Goal: Task Accomplishment & Management: Complete application form

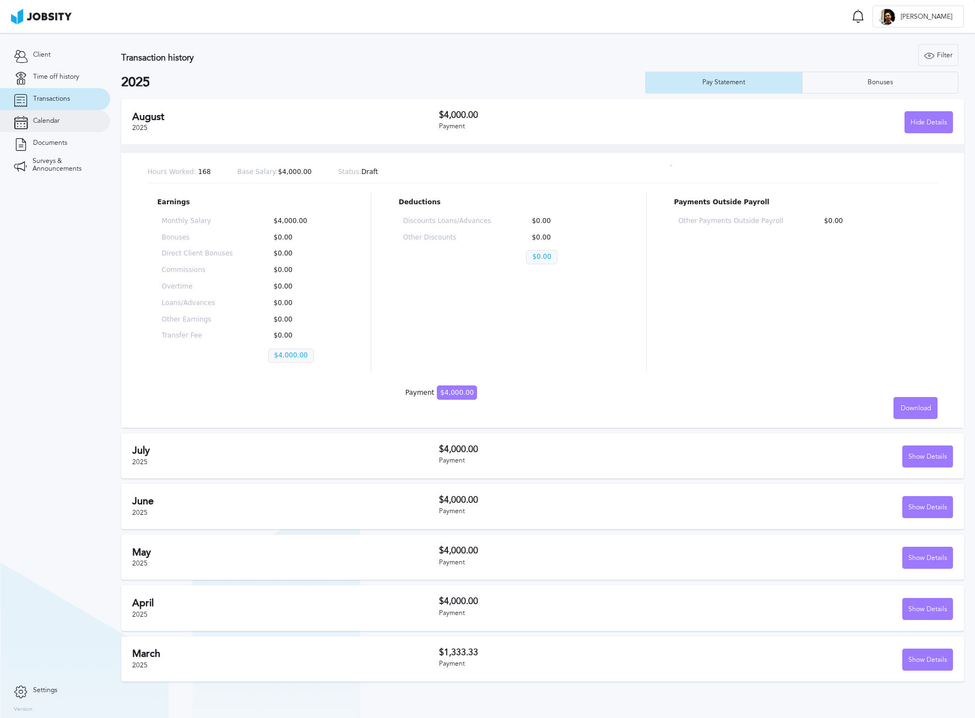
click at [63, 119] on link "Calendar" at bounding box center [55, 121] width 110 height 22
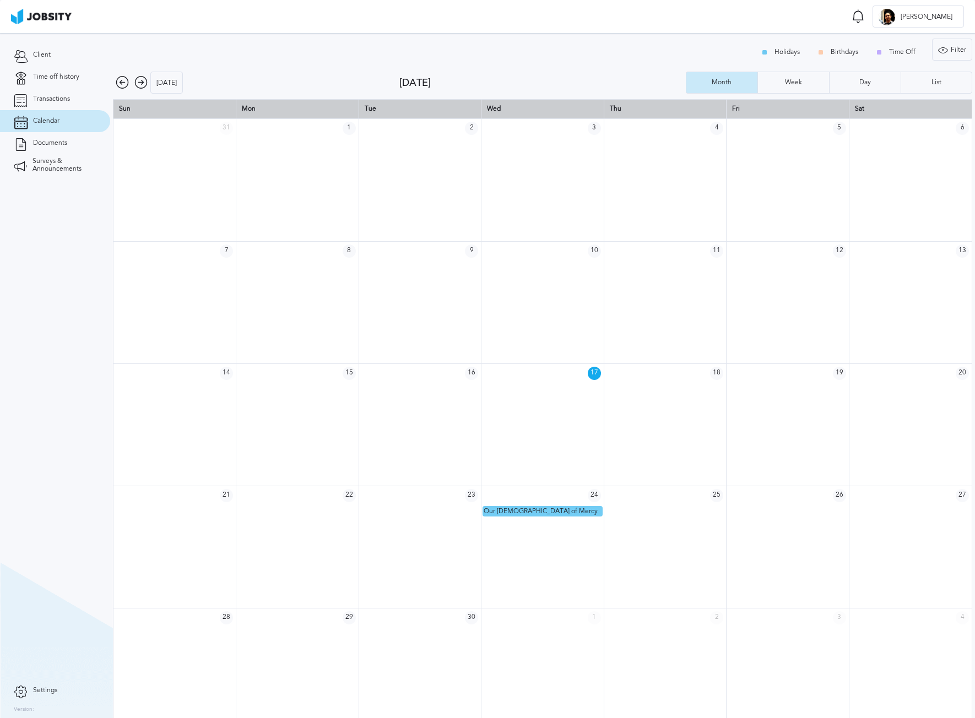
click at [782, 487] on td "26" at bounding box center [787, 495] width 123 height 19
click at [782, 502] on td "26" at bounding box center [787, 495] width 123 height 19
click at [778, 510] on td at bounding box center [787, 511] width 123 height 12
click at [53, 78] on span "Time off history" at bounding box center [56, 77] width 46 height 8
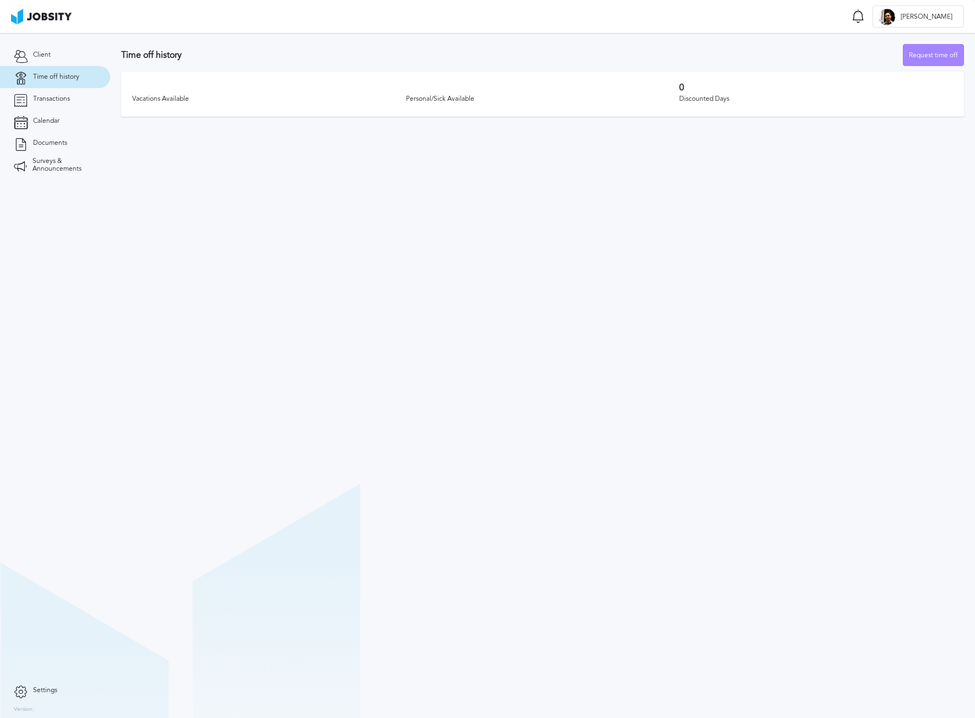
click at [925, 58] on div "Request time off" at bounding box center [933, 56] width 60 height 22
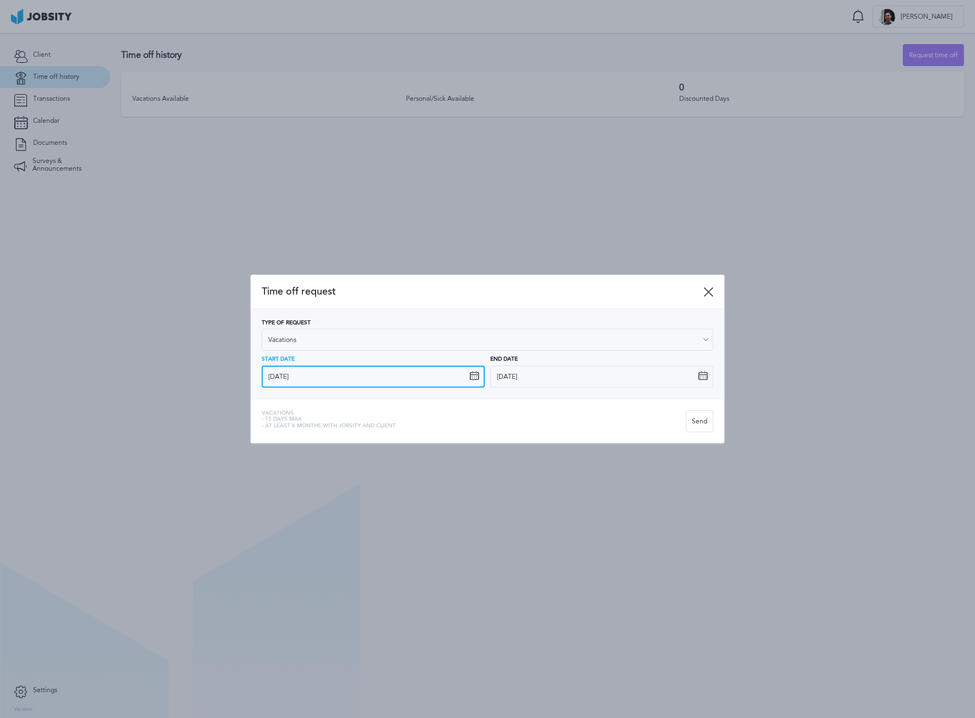
click at [334, 382] on input "[DATE]" at bounding box center [373, 377] width 223 height 22
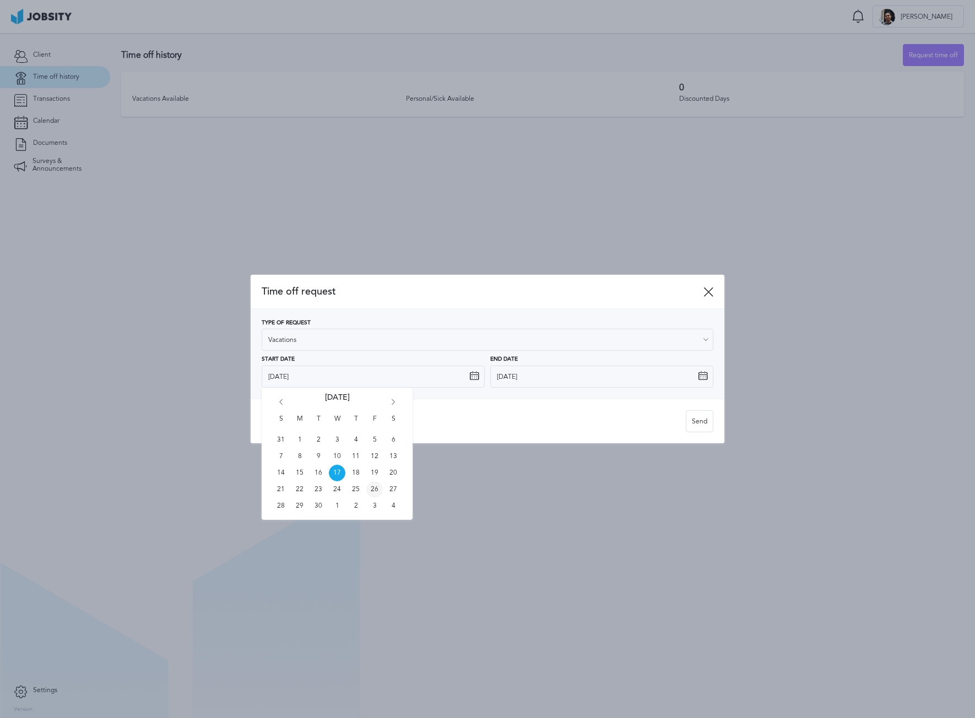
click at [380, 493] on span "26" at bounding box center [374, 489] width 17 height 17
type input "[DATE]"
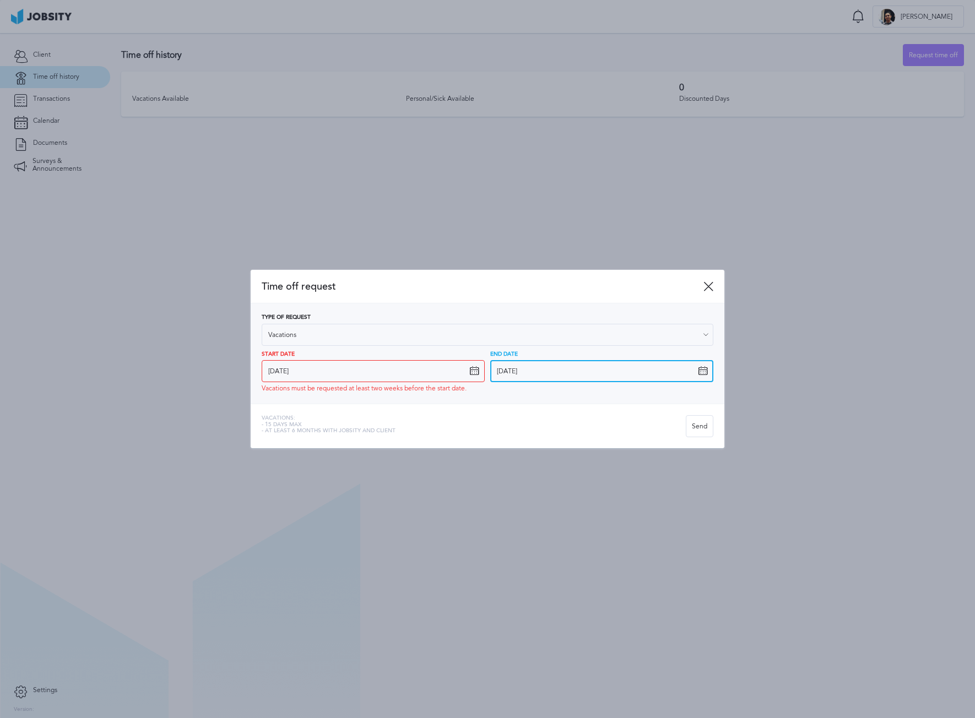
click at [535, 371] on input "[DATE]" at bounding box center [601, 371] width 223 height 22
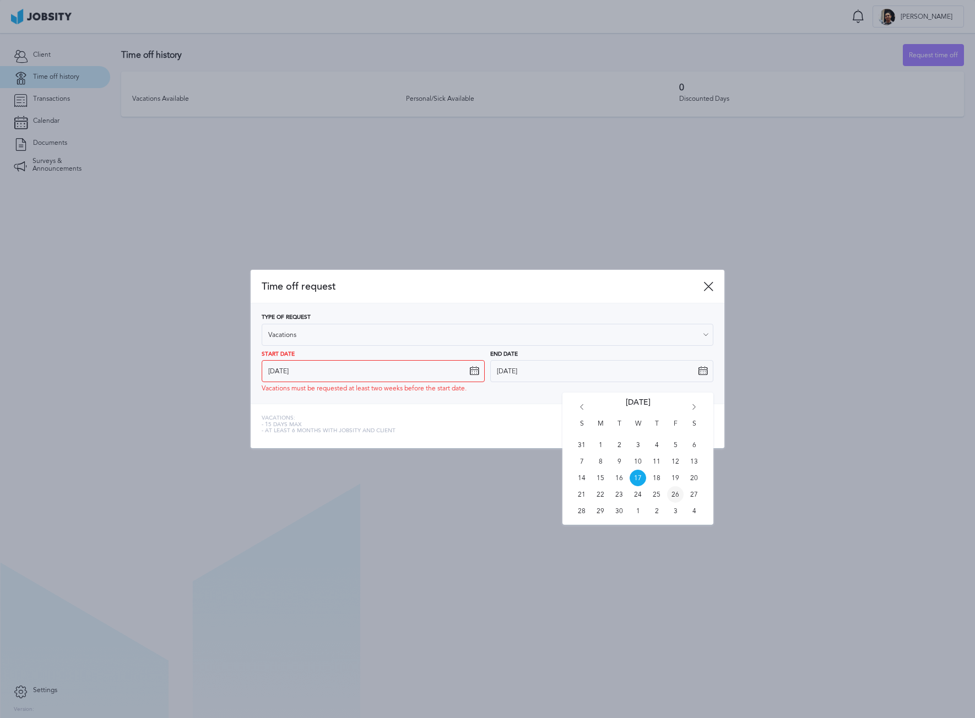
click at [674, 498] on span "26" at bounding box center [675, 494] width 17 height 17
type input "[DATE]"
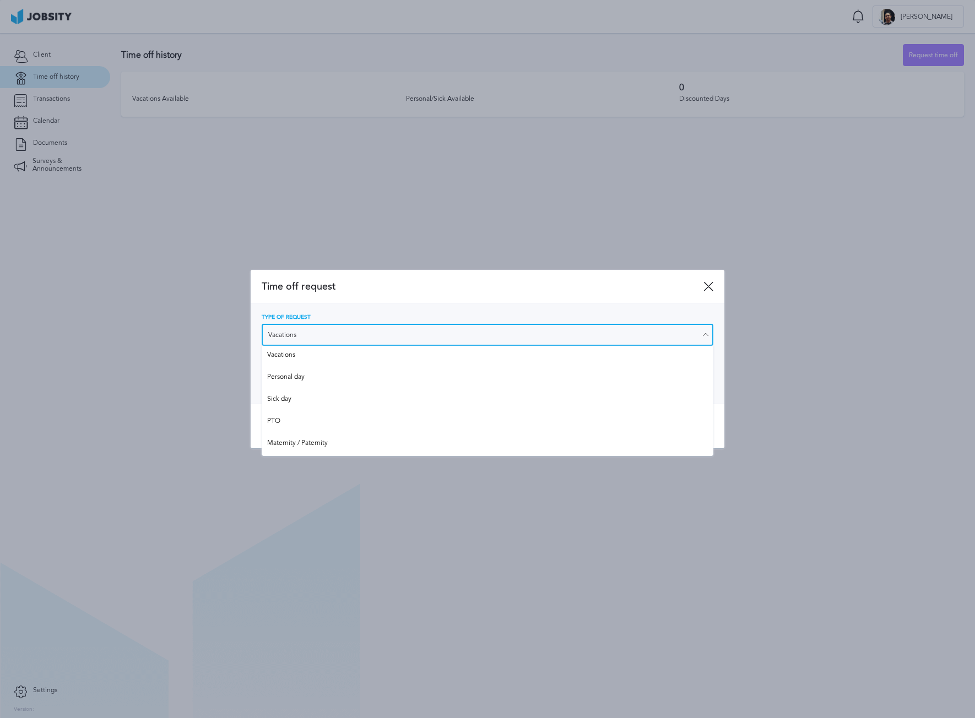
click at [336, 336] on input "Vacations" at bounding box center [487, 335] width 451 height 22
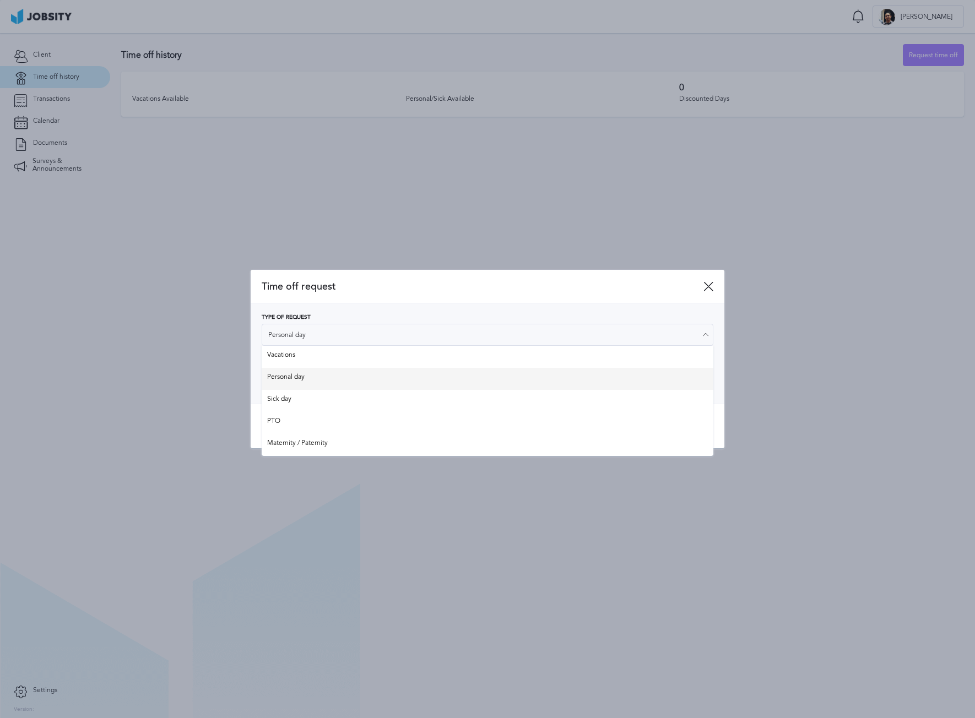
click at [303, 376] on div "Type of Request Personal day Vacations Personal day Sick day PTO Maternity / Pa…" at bounding box center [487, 353] width 451 height 78
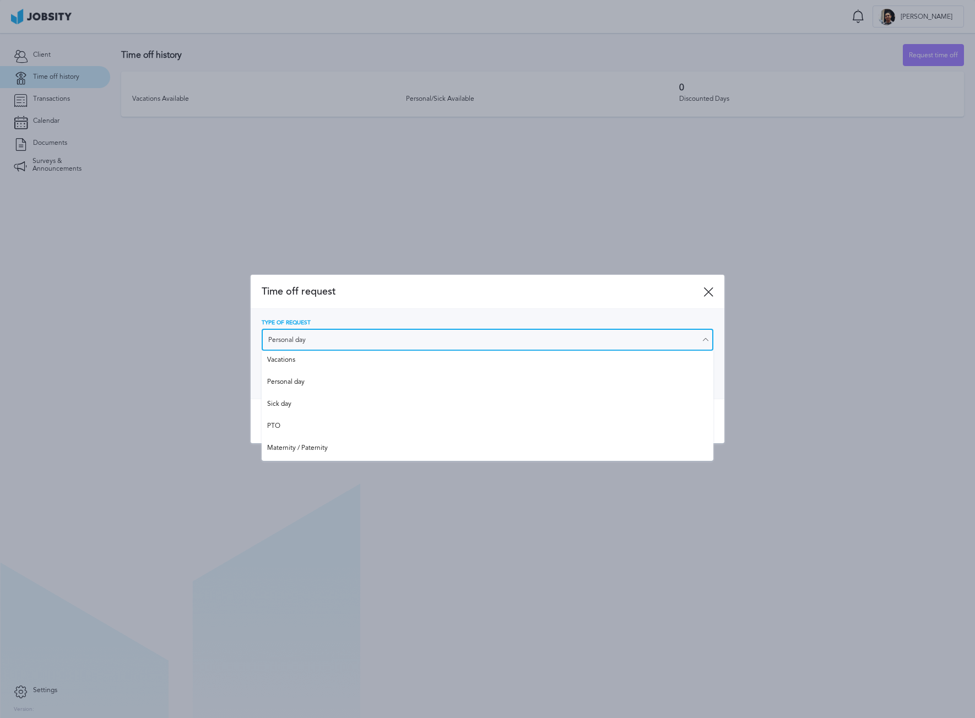
click at [387, 335] on input "Personal day" at bounding box center [487, 340] width 451 height 22
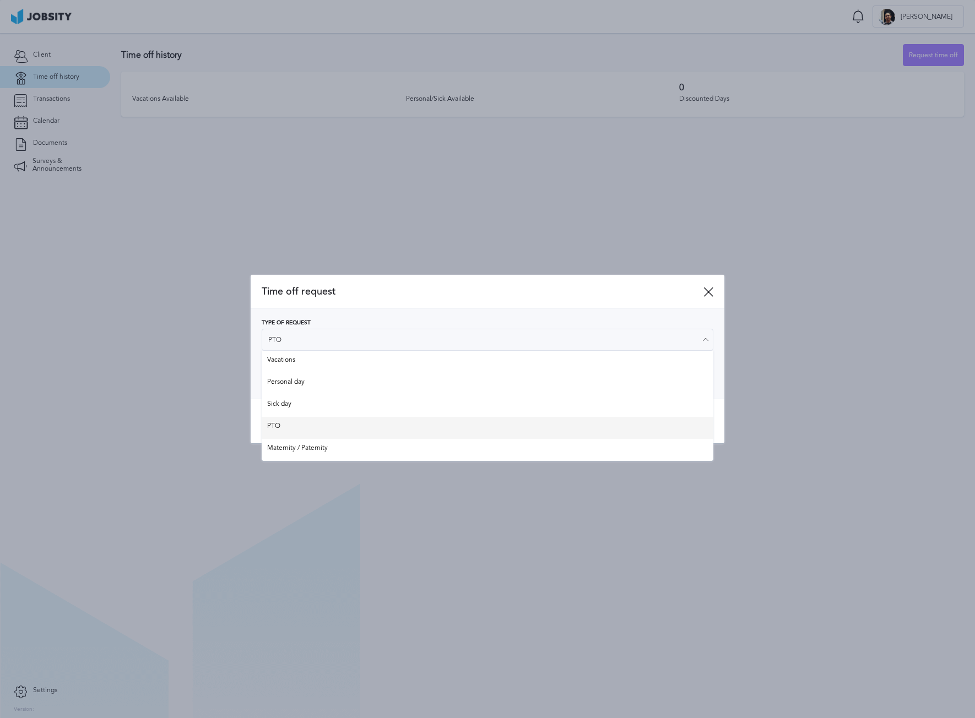
click at [312, 429] on div "Time off request Type of Request PTO Vacations Personal day Sick day PTO Matern…" at bounding box center [488, 359] width 474 height 168
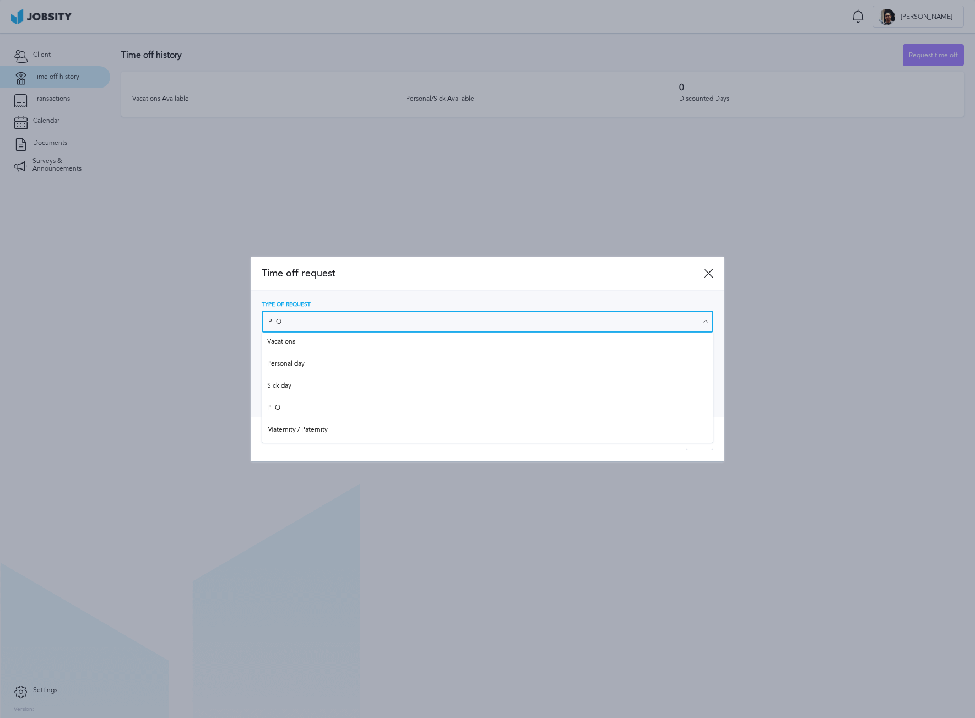
click at [333, 315] on input "PTO" at bounding box center [487, 322] width 451 height 22
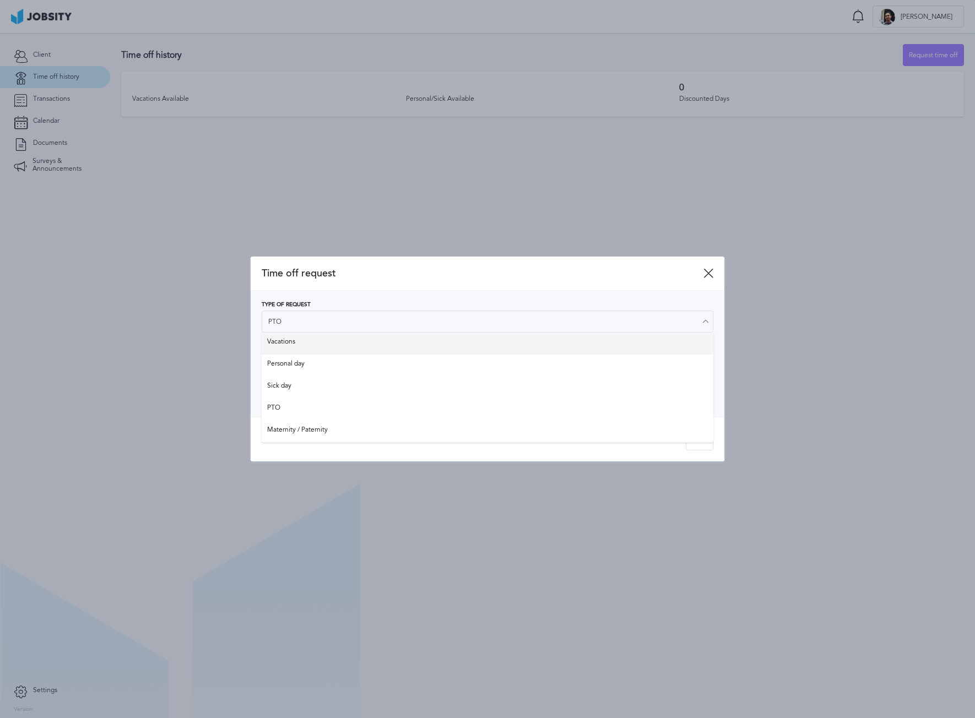
type input "Vacations"
click at [306, 333] on div "Type of Request Vacations Vacations Personal day Sick day PTO Maternity / Pater…" at bounding box center [487, 317] width 451 height 31
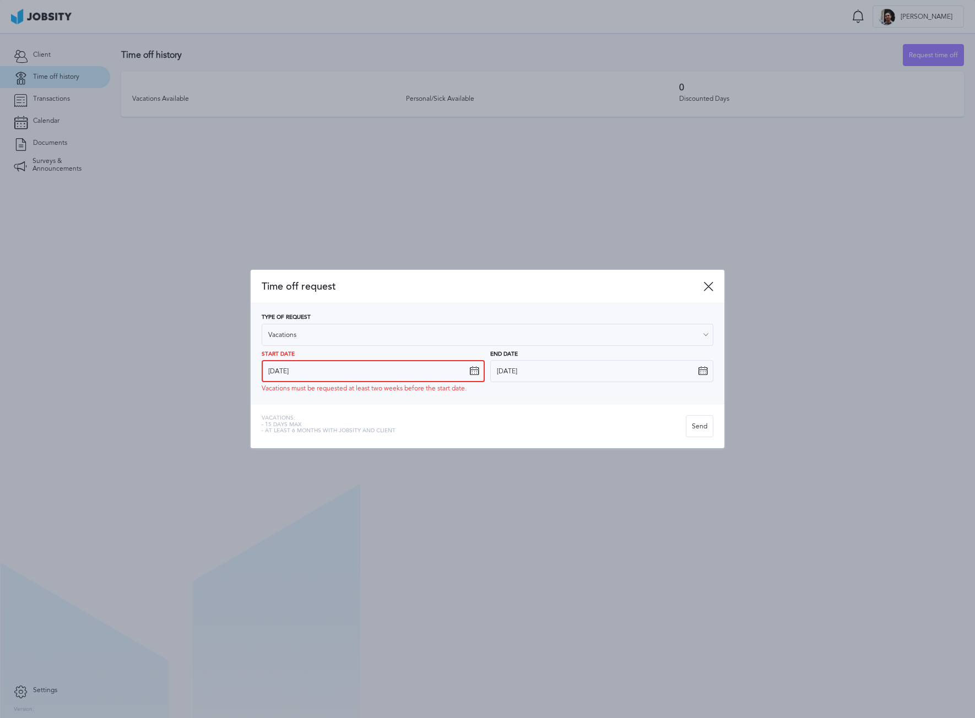
click at [365, 379] on input "[DATE]" at bounding box center [373, 371] width 223 height 22
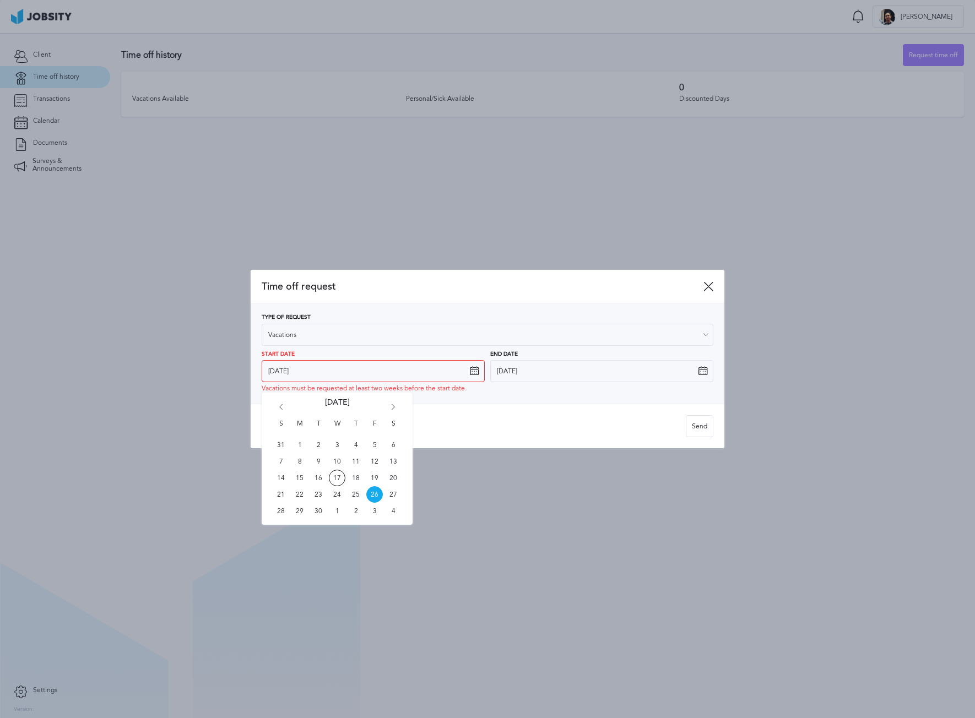
click at [398, 407] on div "S M T W T F S 31 1 2 3 4 5 6 7 8 9 10 11 12 13 14 15 16 17 18 19 20 21 22 23 24…" at bounding box center [337, 459] width 151 height 132
click at [387, 401] on div "S M T W T F S 31 1 2 3 4 5 6 7 8 9 10 11 12 13 14 15 16 17 18 19 20 21 22 23 24…" at bounding box center [337, 459] width 151 height 132
click at [391, 405] on icon "Go forward 1 month" at bounding box center [393, 409] width 10 height 10
click at [374, 477] on span "17" at bounding box center [374, 478] width 17 height 17
type input "[DATE]"
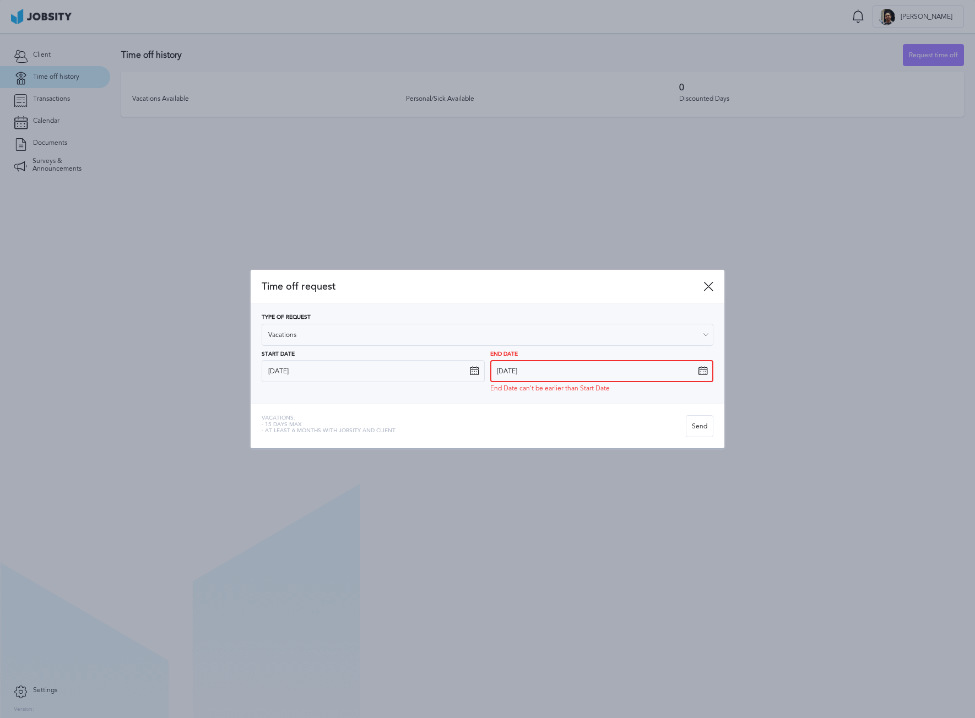
click at [509, 379] on input "[DATE]" at bounding box center [601, 371] width 223 height 22
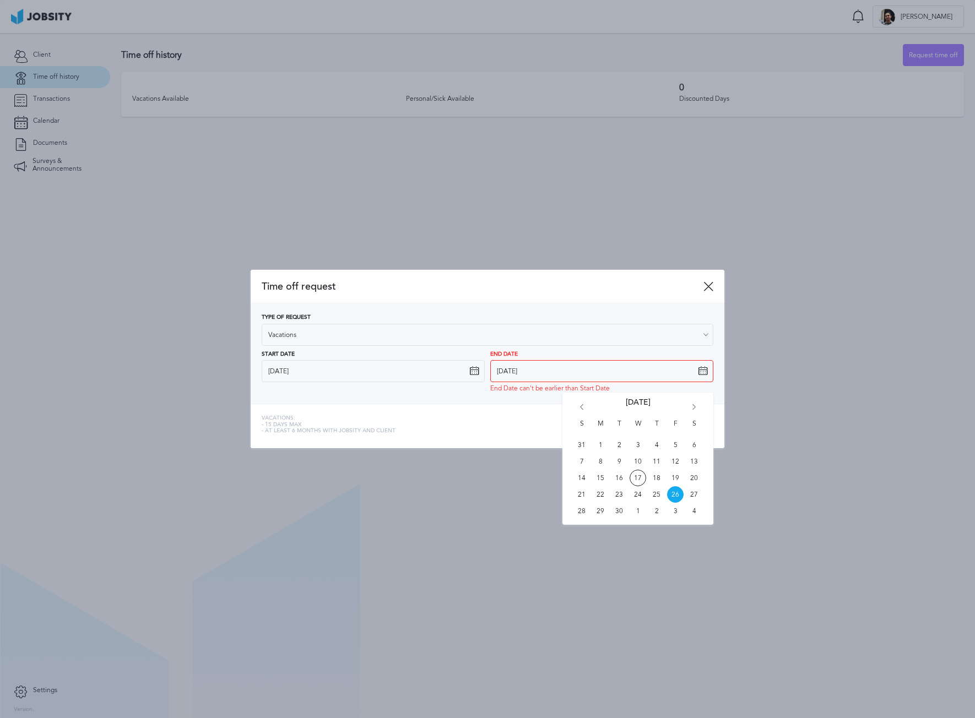
click at [688, 401] on div "S M T W T F S 31 1 2 3 4 5 6 7 8 9 10 11 12 13 14 15 16 17 18 19 20 21 22 23 24…" at bounding box center [637, 459] width 151 height 132
click at [698, 400] on div "S M T W T F S 31 1 2 3 4 5 6 7 8 9 10 11 12 13 14 15 16 17 18 19 20 21 22 23 24…" at bounding box center [637, 459] width 151 height 132
click at [690, 405] on icon "Go forward 1 month" at bounding box center [694, 409] width 10 height 10
click at [673, 480] on span "17" at bounding box center [675, 478] width 17 height 17
type input "[DATE]"
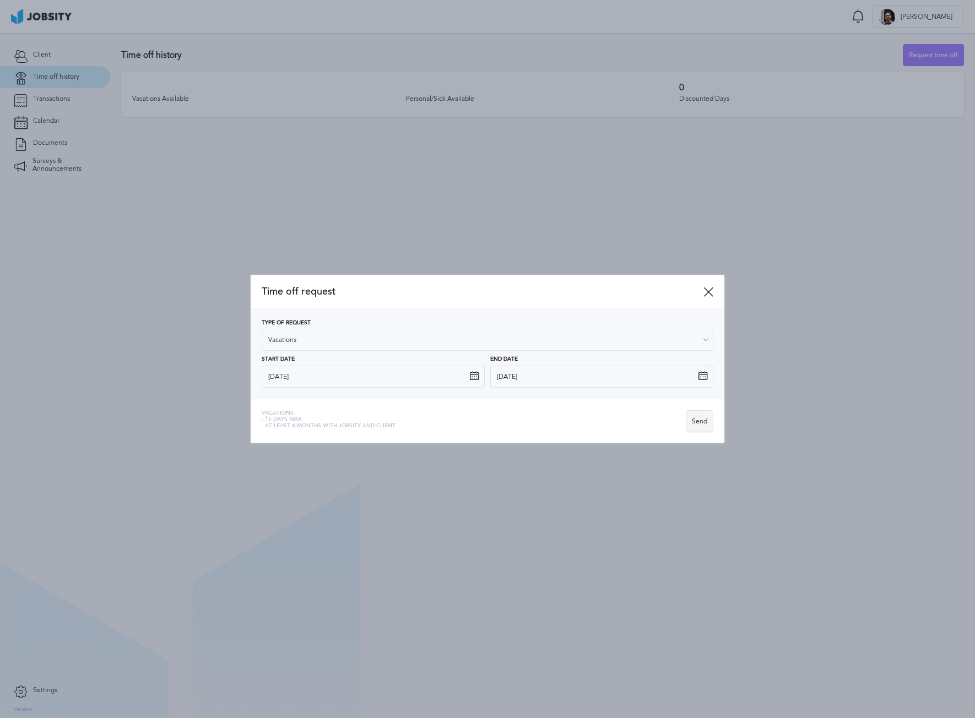
click at [699, 424] on div "Send" at bounding box center [699, 422] width 26 height 22
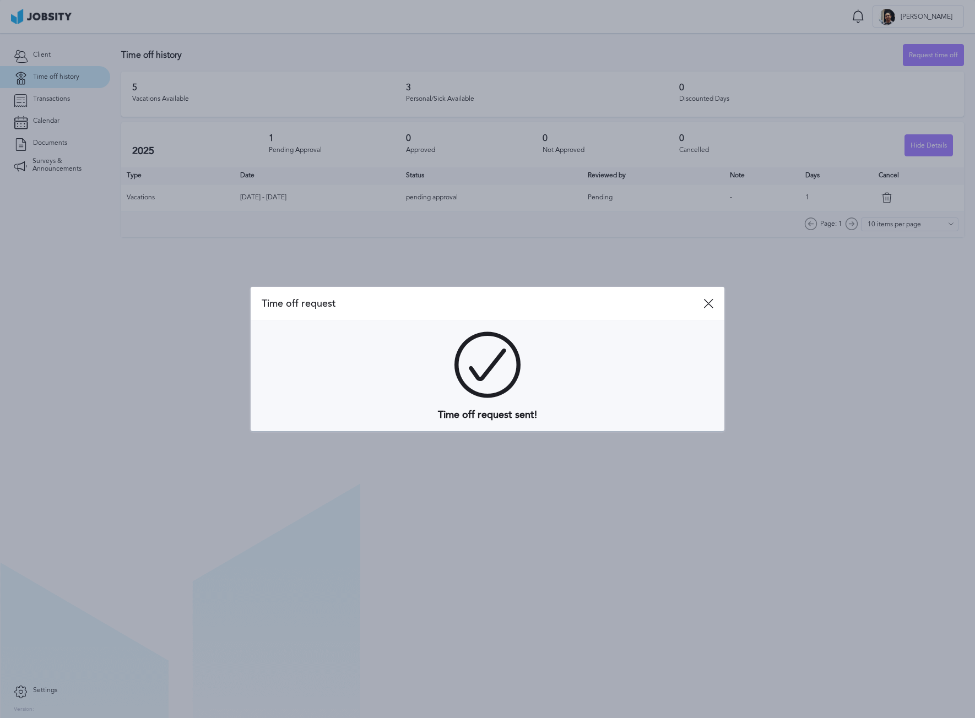
click at [692, 298] on span "Time off request" at bounding box center [483, 304] width 442 height 12
click at [701, 305] on span "Time off request" at bounding box center [483, 304] width 442 height 12
click at [708, 303] on icon at bounding box center [708, 303] width 10 height 10
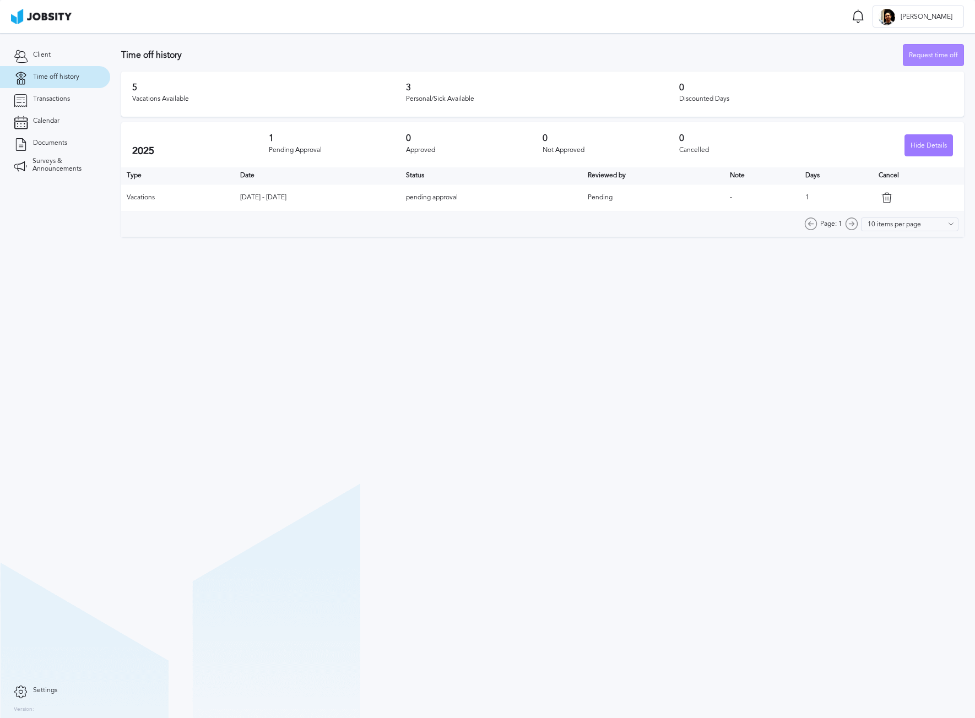
click at [939, 58] on div "Request time off" at bounding box center [933, 56] width 60 height 22
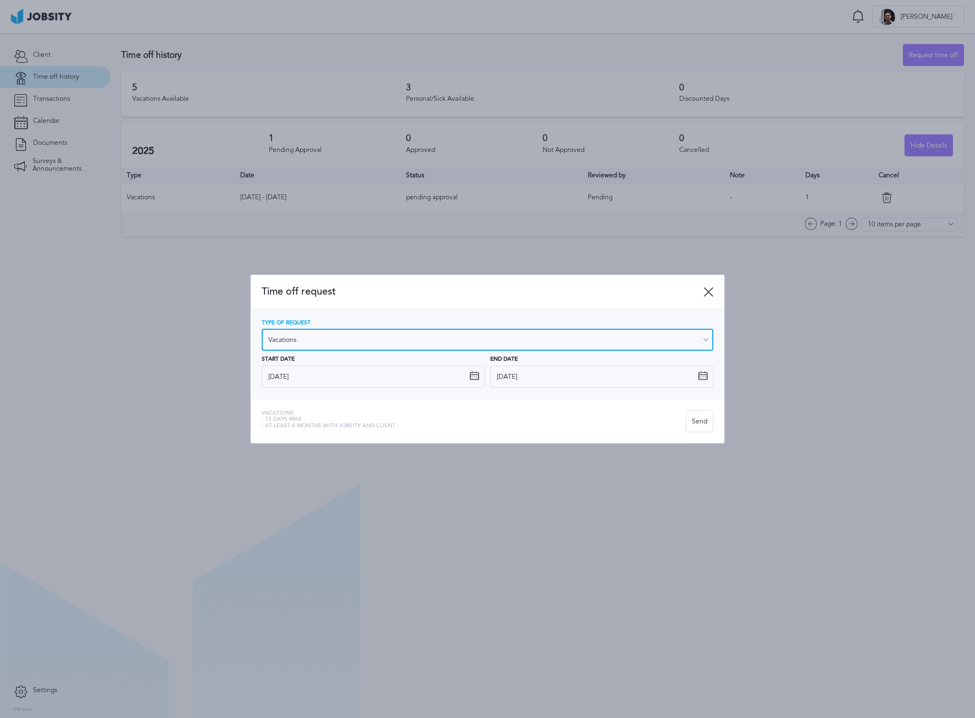
click at [383, 342] on input "Vacations" at bounding box center [487, 340] width 451 height 22
click at [330, 358] on div "Type of Request Vacations Vacations Personal day Sick day PTO Maternity / Pater…" at bounding box center [487, 354] width 451 height 68
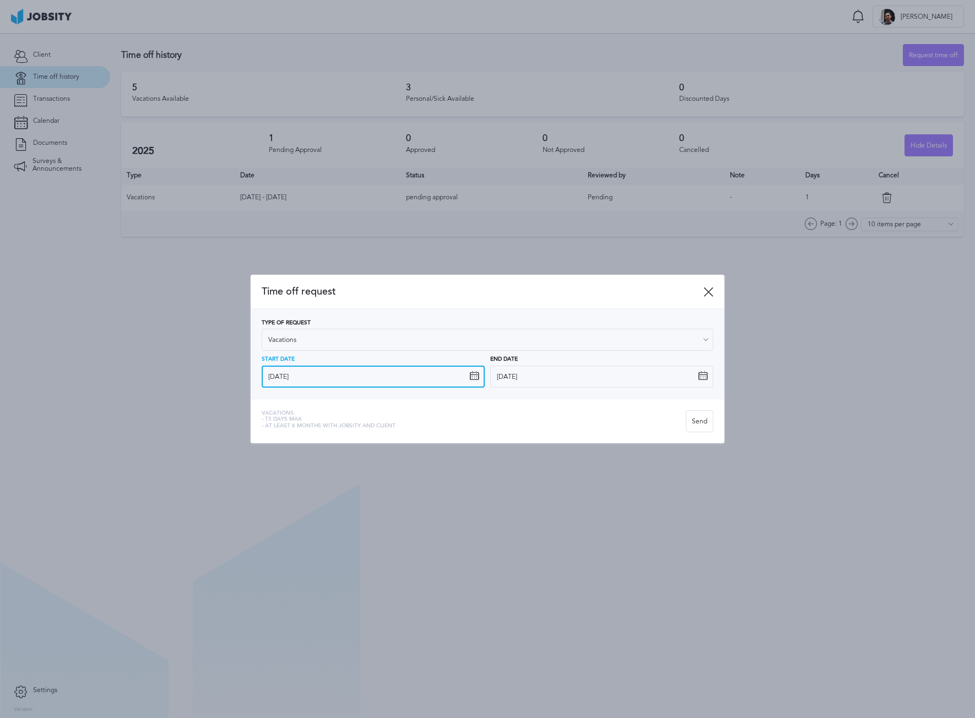
click at [323, 381] on input "[DATE]" at bounding box center [373, 377] width 223 height 22
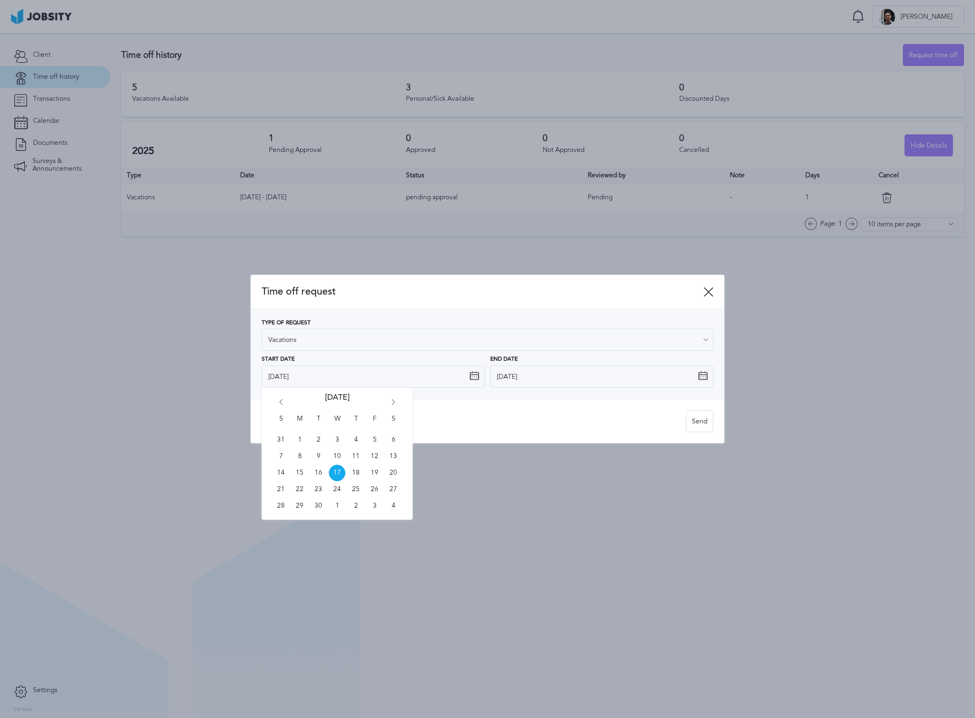
click at [389, 402] on icon "Go forward 1 month" at bounding box center [393, 404] width 10 height 10
click at [294, 492] on span "22" at bounding box center [299, 489] width 17 height 17
type input "[DATE]"
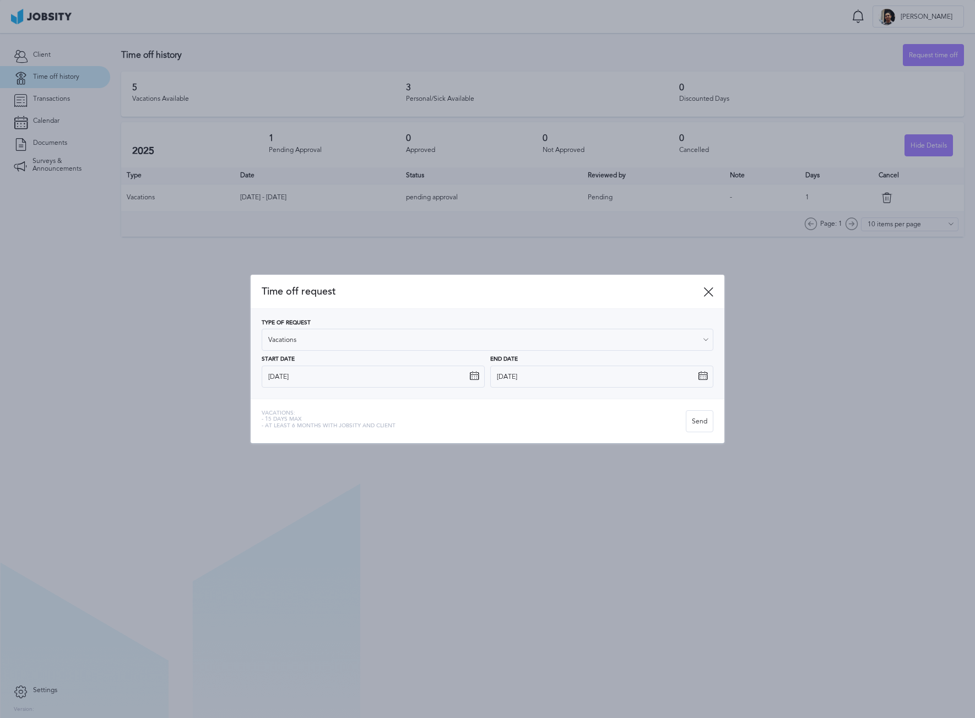
click at [558, 364] on div "End Date [DATE]" at bounding box center [601, 371] width 223 height 31
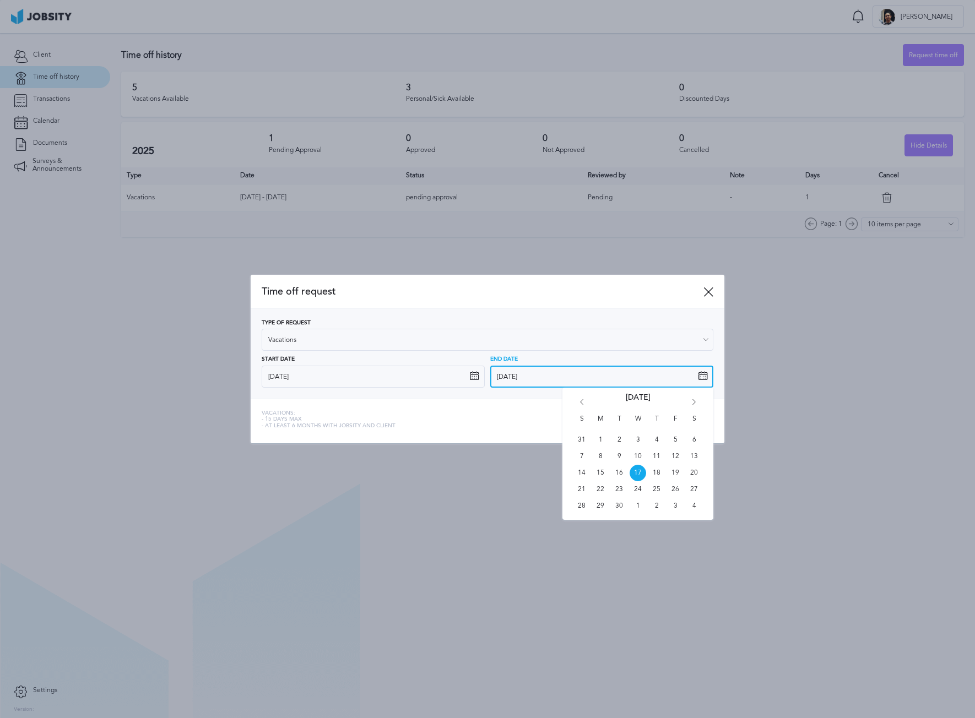
click at [560, 376] on input "[DATE]" at bounding box center [601, 377] width 223 height 22
click at [699, 401] on div "S M T W T F S 31 1 2 3 4 5 6 7 8 9 10 11 12 13 14 15 16 17 18 19 20 21 22 23 24…" at bounding box center [637, 454] width 151 height 132
click at [694, 401] on icon "Go forward 1 month" at bounding box center [694, 404] width 10 height 10
click at [694, 400] on icon "Go forward 1 month" at bounding box center [694, 404] width 10 height 10
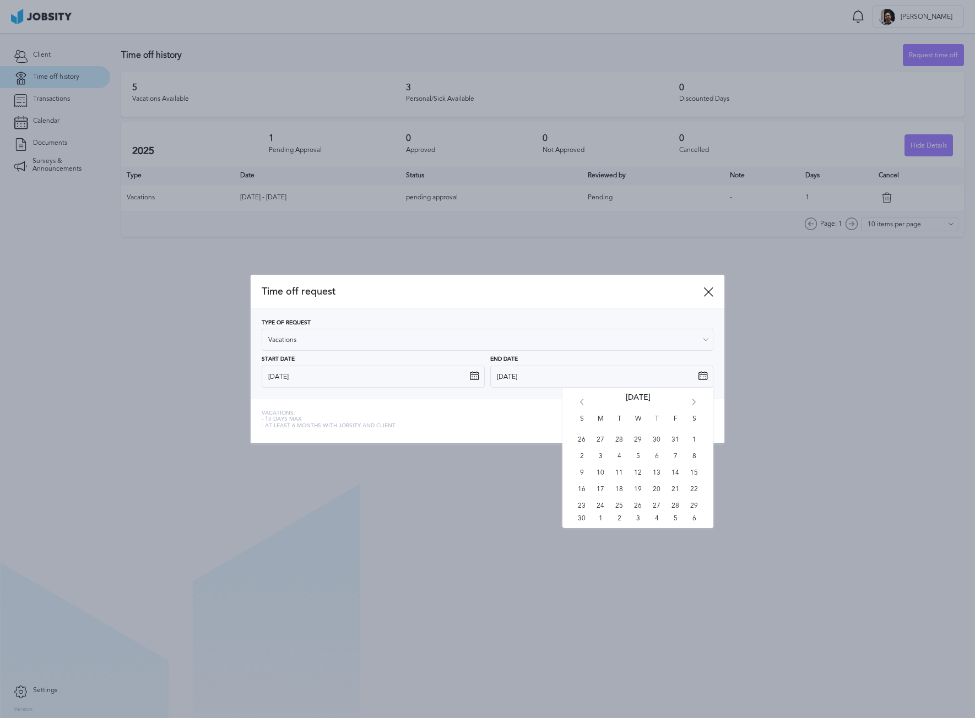
click at [694, 400] on icon "Go forward 1 month" at bounding box center [694, 404] width 10 height 10
click at [636, 493] on span "24" at bounding box center [637, 489] width 17 height 17
type input "[DATE]"
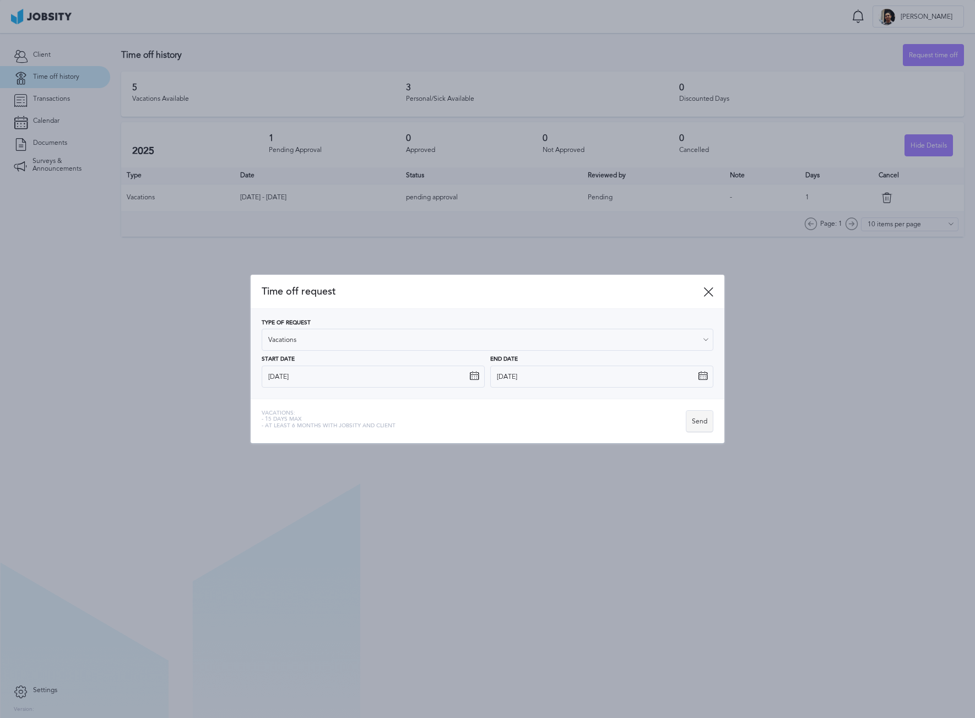
click at [708, 417] on div "Send" at bounding box center [699, 422] width 26 height 22
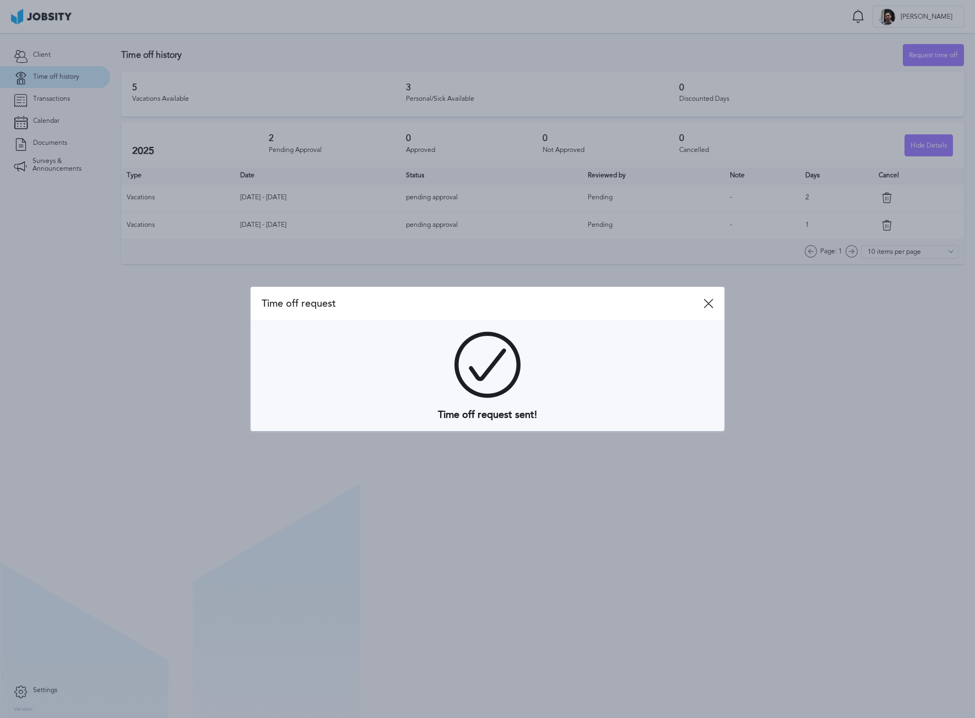
drag, startPoint x: 706, startPoint y: 314, endPoint x: 749, endPoint y: 260, distance: 69.0
click at [705, 314] on div "Time off request" at bounding box center [488, 304] width 474 height 34
click at [718, 288] on div "Time off request" at bounding box center [488, 304] width 474 height 34
click at [712, 301] on icon at bounding box center [708, 303] width 10 height 10
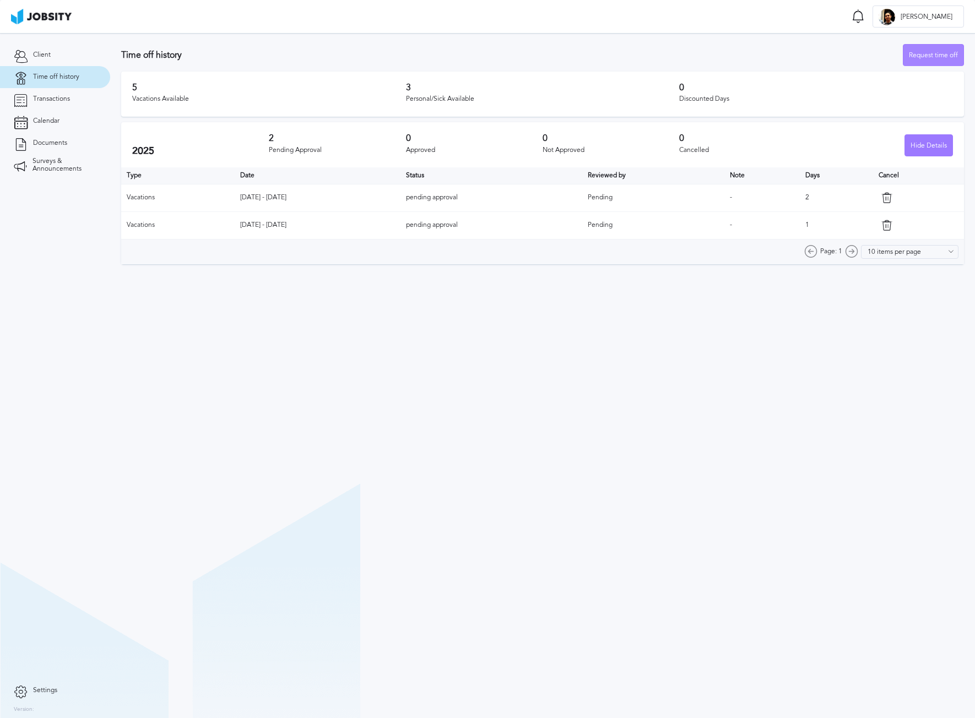
click at [944, 54] on div "Request time off" at bounding box center [933, 56] width 60 height 22
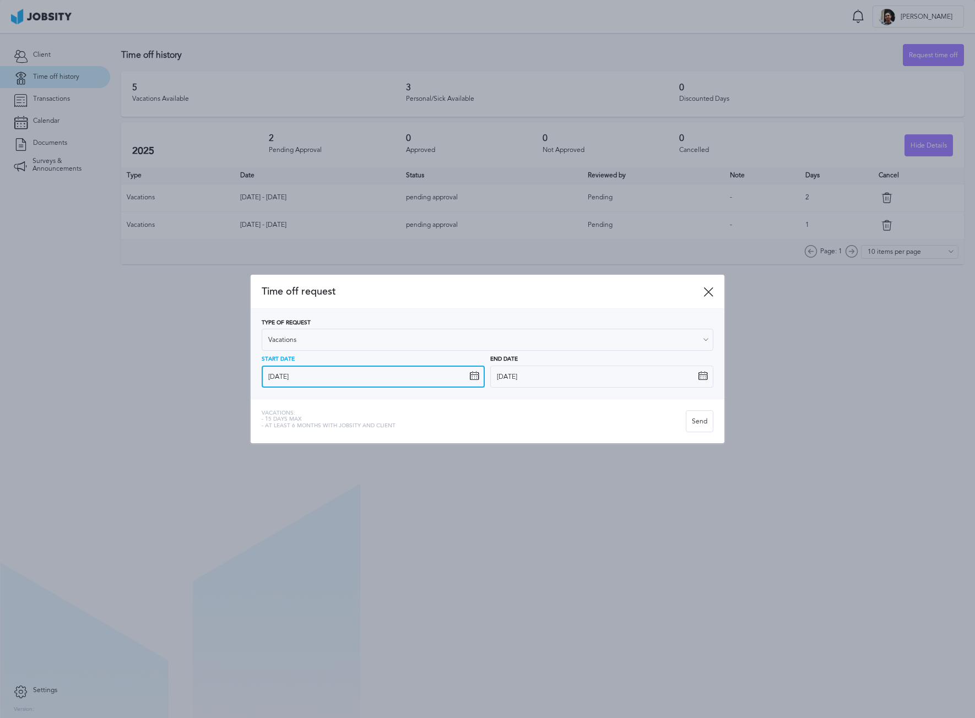
click at [319, 380] on input "[DATE]" at bounding box center [373, 377] width 223 height 22
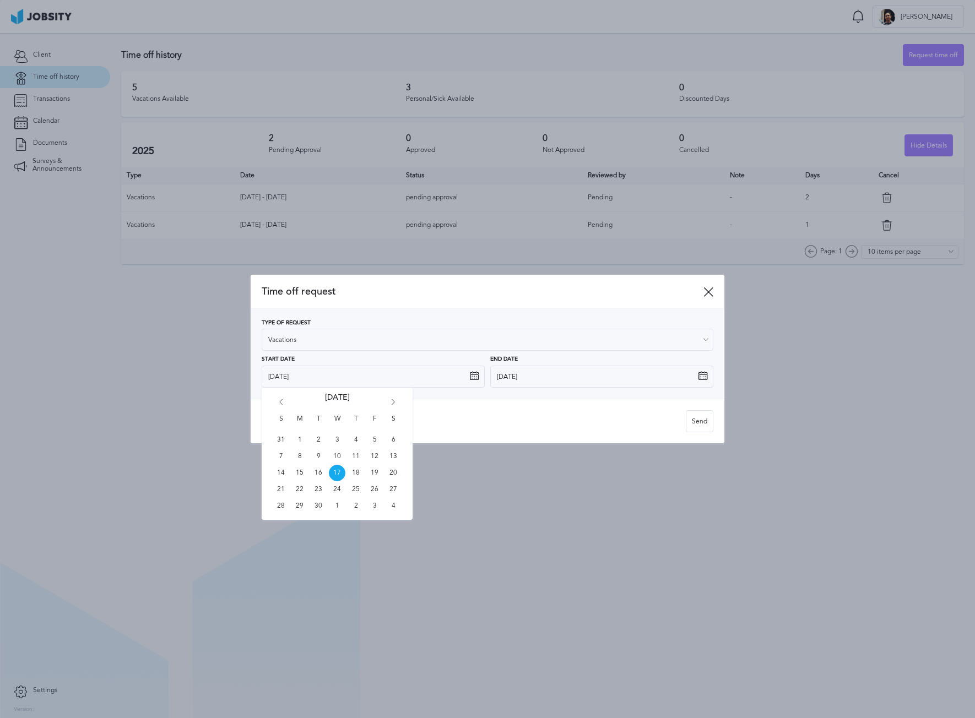
click at [391, 398] on div "S M T W T F S 31 1 2 3 4 5 6 7 8 9 10 11 12 13 14 15 16 17 18 19 20 21 22 23 24…" at bounding box center [337, 454] width 151 height 132
click at [394, 404] on icon "Go forward 1 month" at bounding box center [393, 404] width 10 height 10
click at [297, 507] on span "29" at bounding box center [299, 506] width 17 height 17
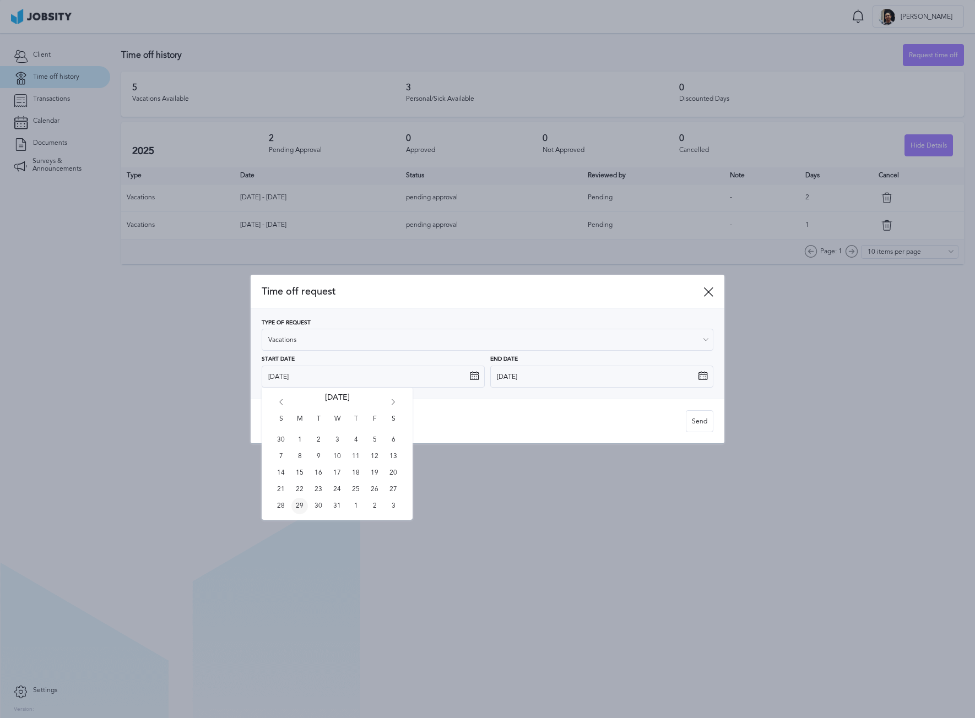
type input "[DATE]"
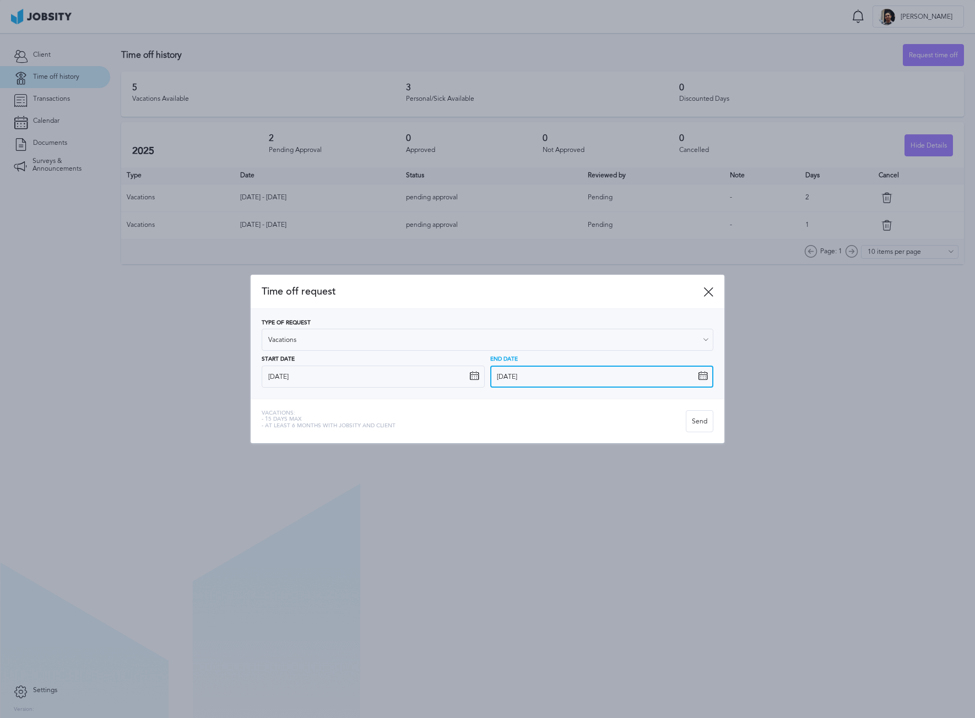
click at [524, 373] on input "[DATE]" at bounding box center [601, 377] width 223 height 22
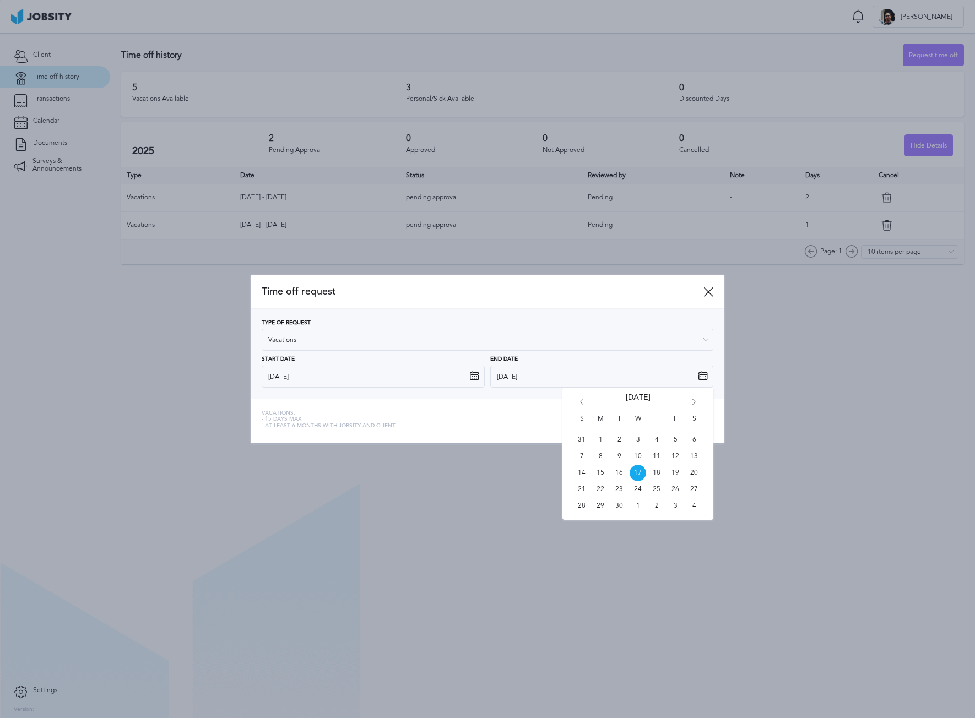
click at [694, 406] on icon "Go forward 1 month" at bounding box center [694, 404] width 10 height 10
click at [694, 405] on icon "Go forward 1 month" at bounding box center [694, 404] width 10 height 10
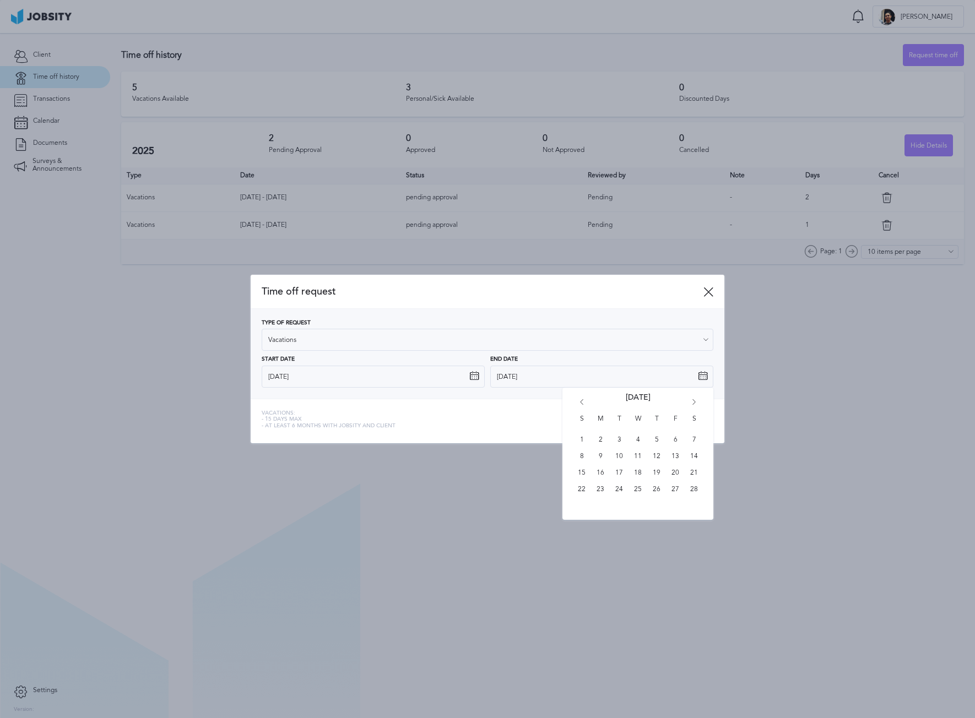
click at [580, 399] on icon "Go back 1 month" at bounding box center [581, 404] width 10 height 10
click at [620, 507] on span "30" at bounding box center [619, 506] width 17 height 17
type input "[DATE]"
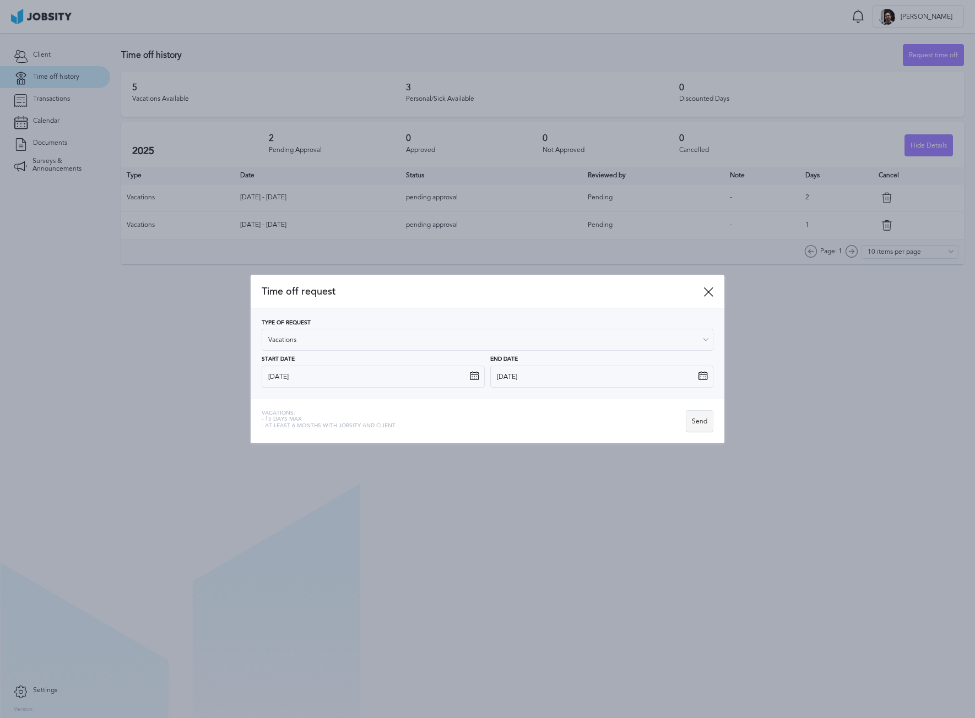
click at [702, 422] on div "Send" at bounding box center [699, 422] width 26 height 22
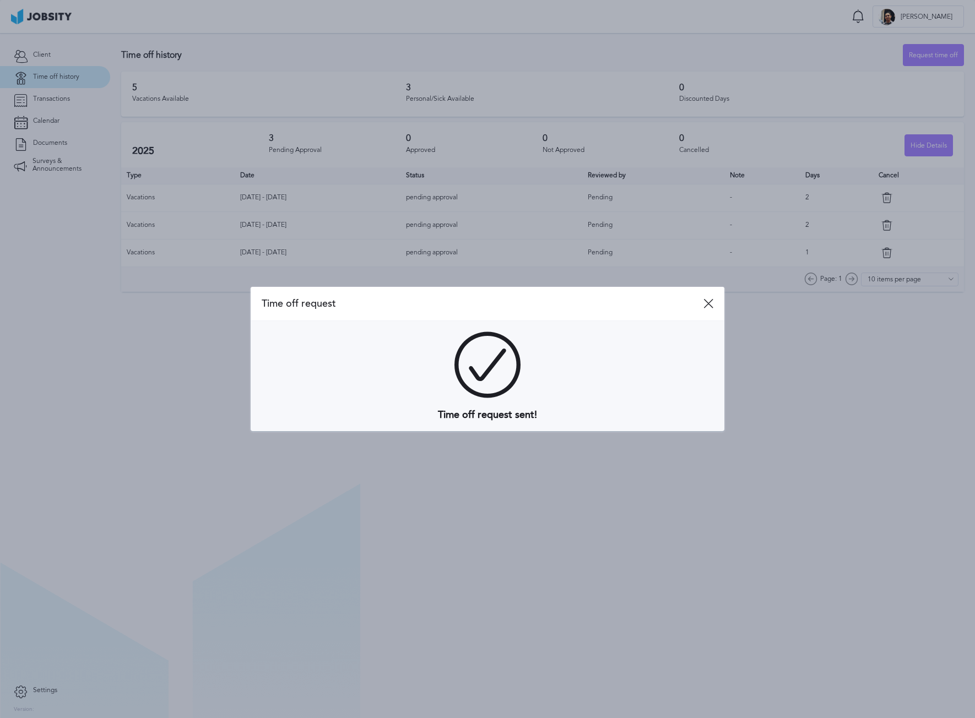
click at [703, 312] on div "Time off request" at bounding box center [488, 304] width 474 height 34
click at [710, 303] on icon at bounding box center [708, 303] width 10 height 10
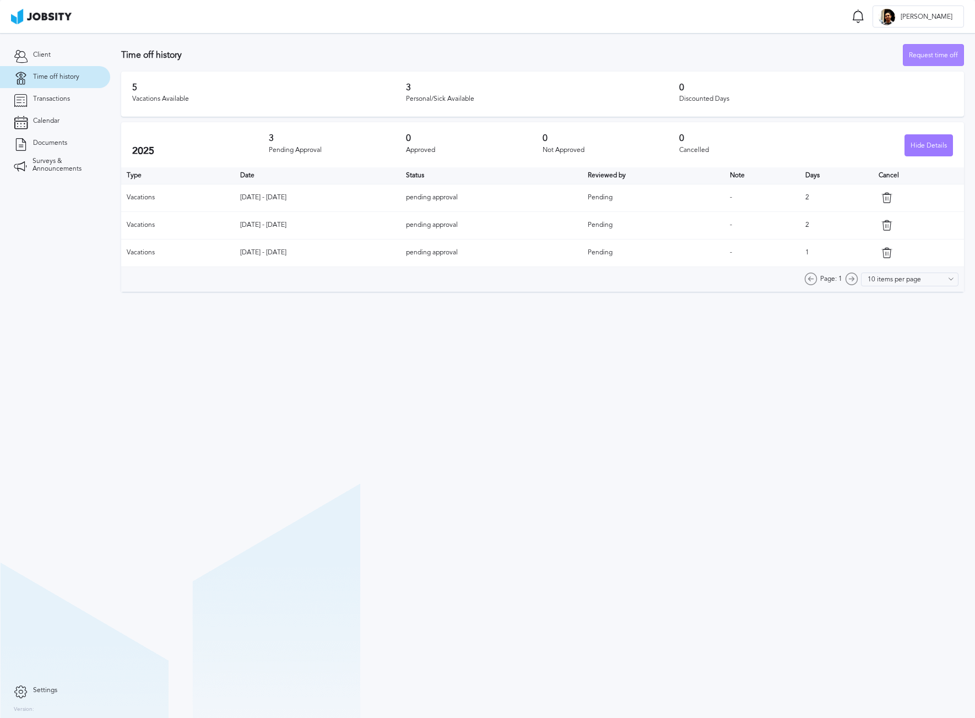
click at [954, 55] on div "Request time off" at bounding box center [933, 56] width 60 height 22
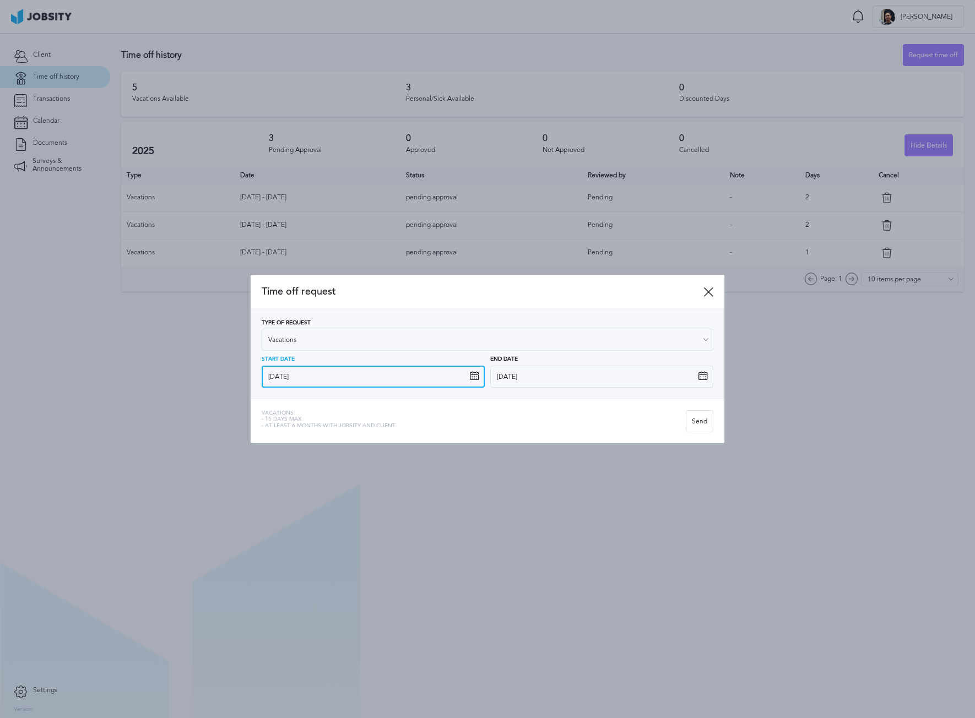
click at [342, 385] on input "[DATE]" at bounding box center [373, 377] width 223 height 22
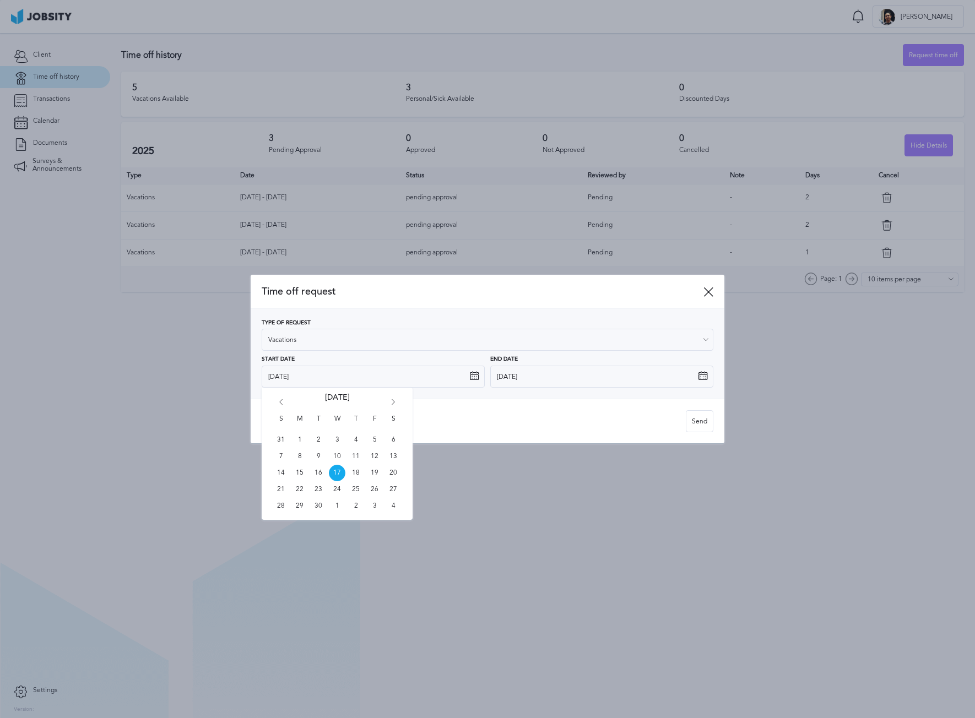
click at [388, 404] on icon "Go forward 1 month" at bounding box center [393, 404] width 10 height 10
click at [389, 403] on icon "Go forward 1 month" at bounding box center [393, 404] width 10 height 10
click at [389, 401] on icon "Go forward 1 month" at bounding box center [393, 404] width 10 height 10
click at [372, 444] on span "2" at bounding box center [374, 440] width 17 height 17
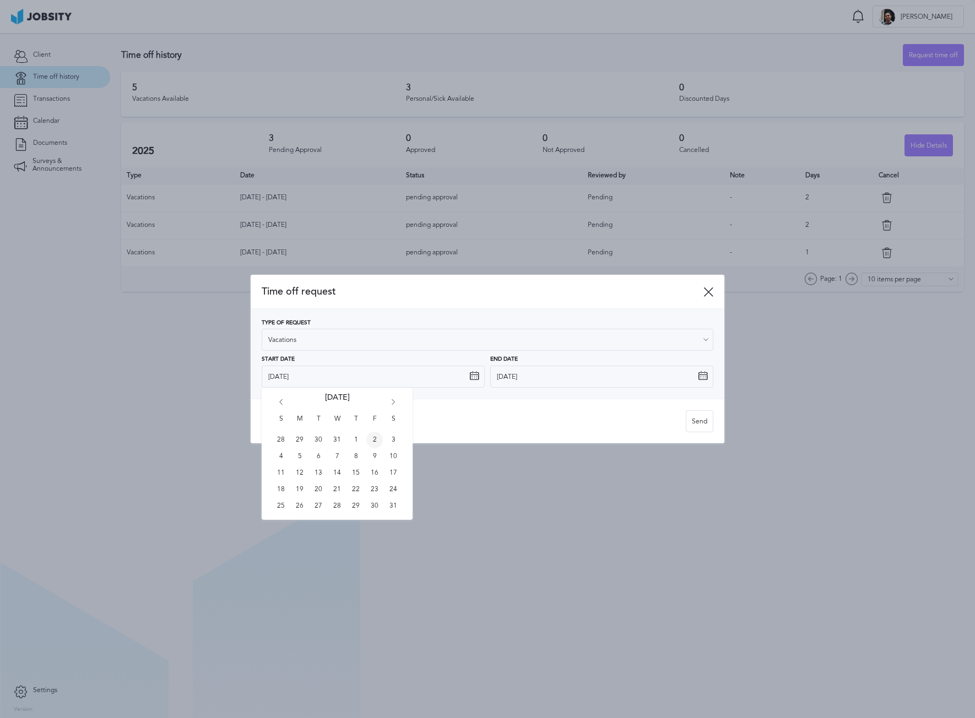
type input "[DATE]"
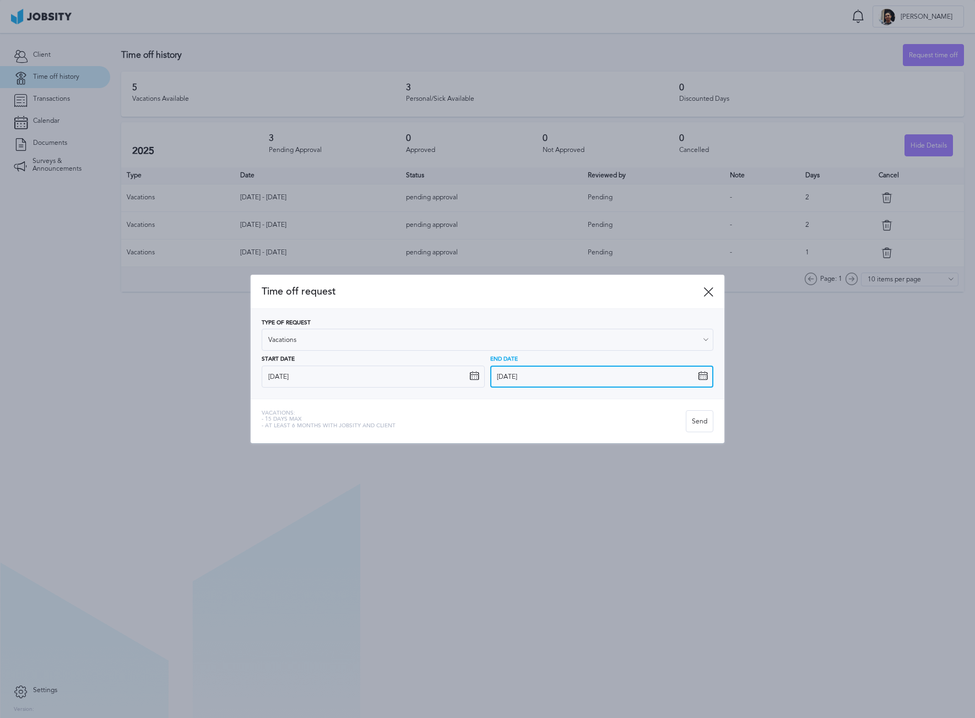
click at [523, 378] on input "[DATE]" at bounding box center [601, 377] width 223 height 22
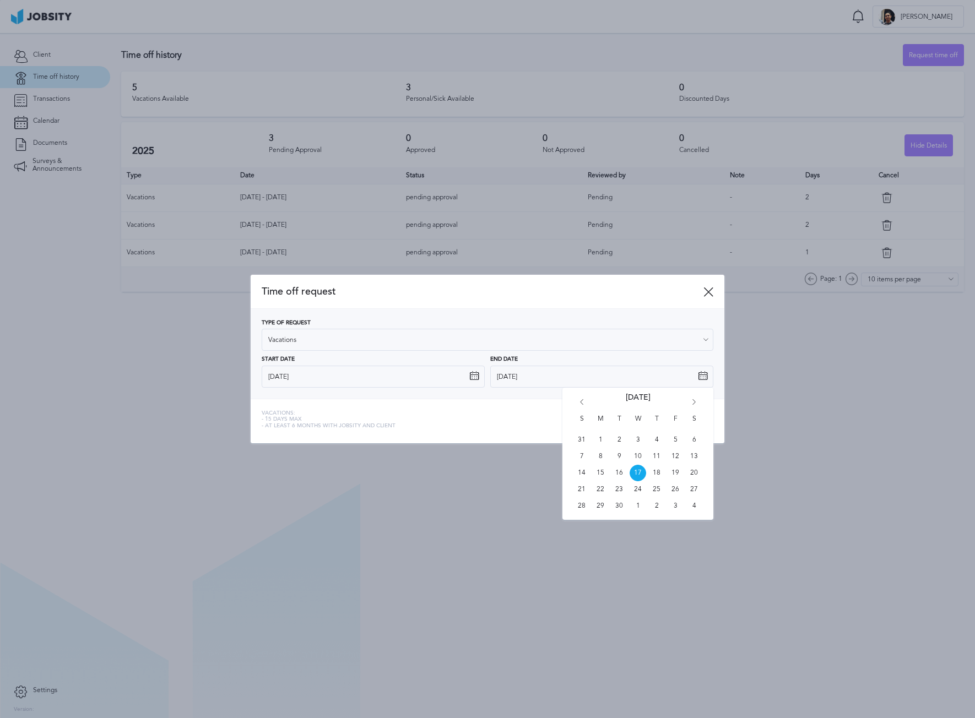
click at [697, 400] on icon "Go forward 1 month" at bounding box center [694, 404] width 10 height 10
click at [669, 438] on span "2" at bounding box center [675, 440] width 17 height 17
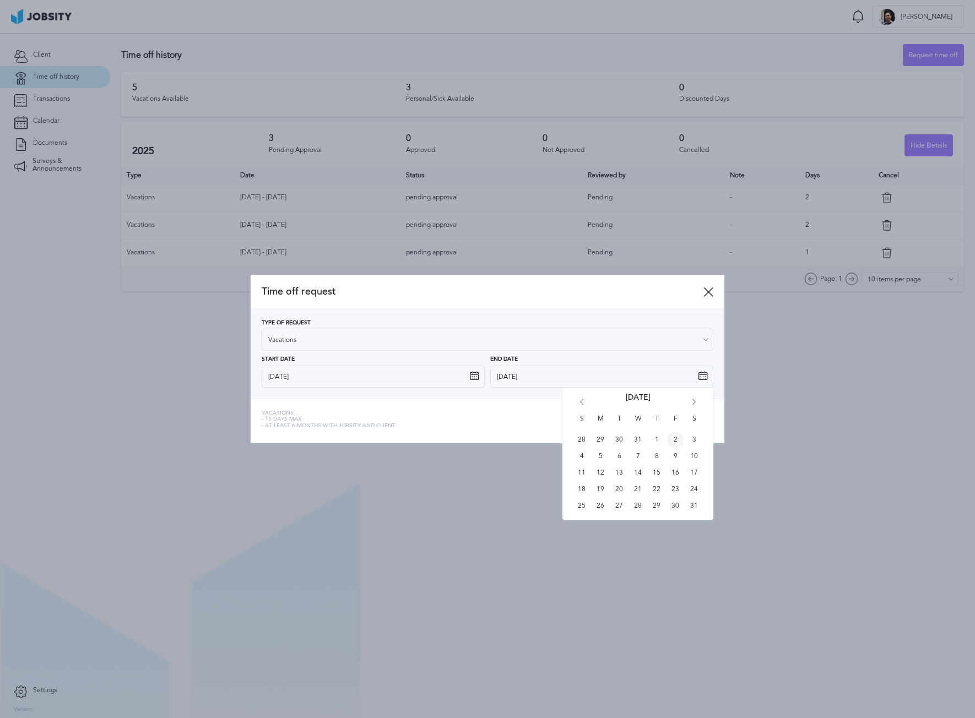
type input "[DATE]"
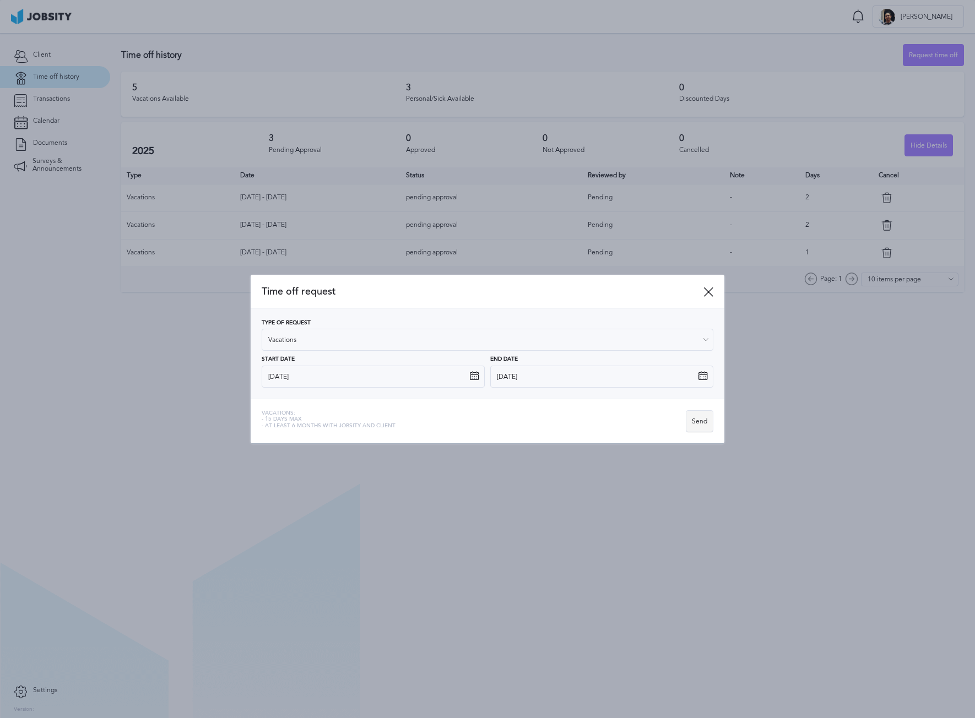
click at [701, 431] on div "Send" at bounding box center [699, 422] width 26 height 22
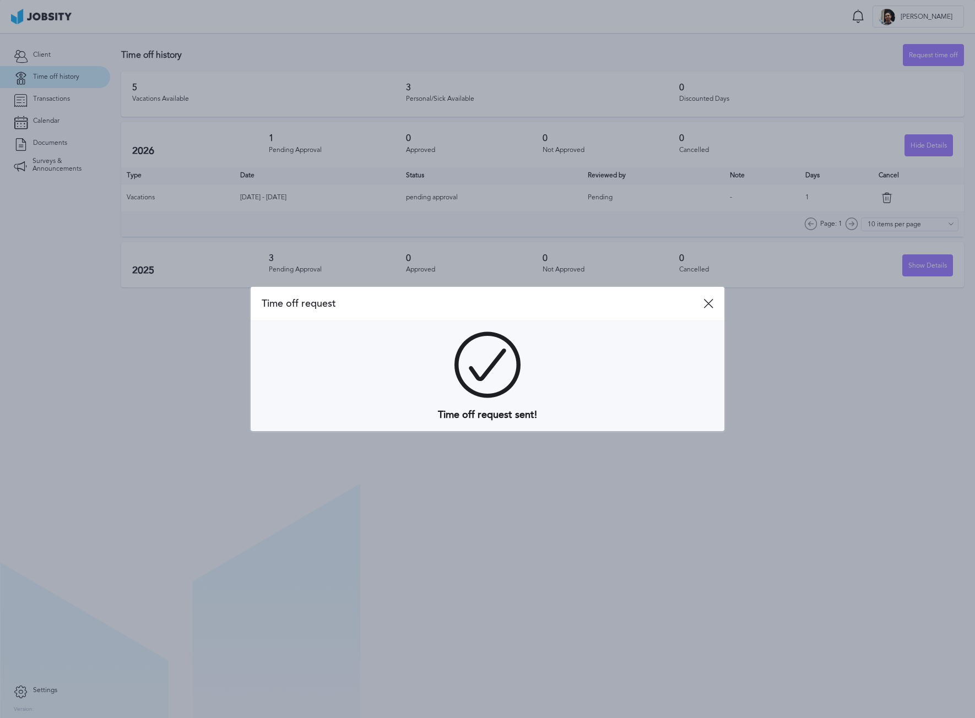
click at [708, 297] on div "Time off request" at bounding box center [488, 304] width 474 height 34
click at [709, 303] on icon at bounding box center [708, 303] width 10 height 10
